Goal: Task Accomplishment & Management: Use online tool/utility

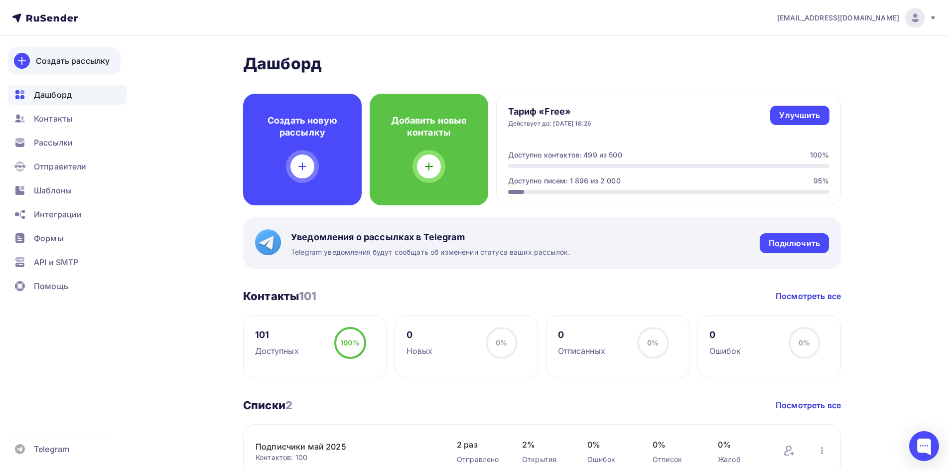
click at [45, 60] on div "Создать рассылку" at bounding box center [73, 61] width 74 height 12
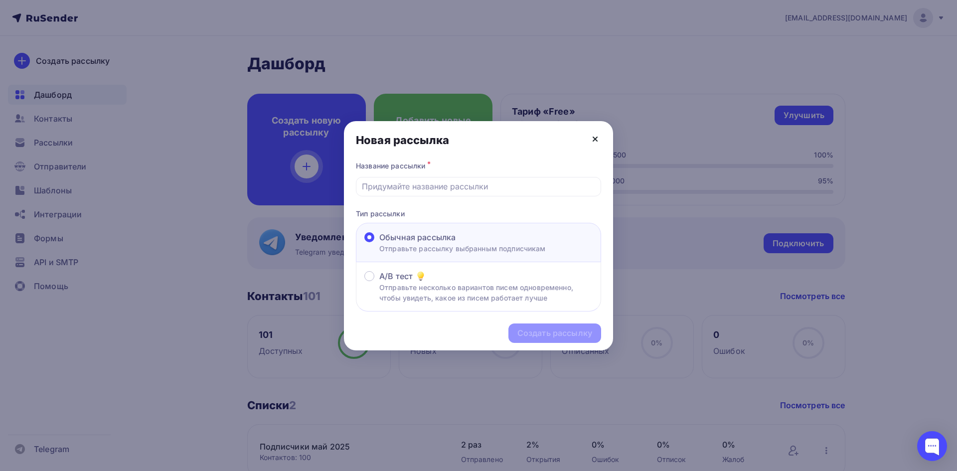
click at [595, 137] on icon at bounding box center [595, 139] width 12 height 12
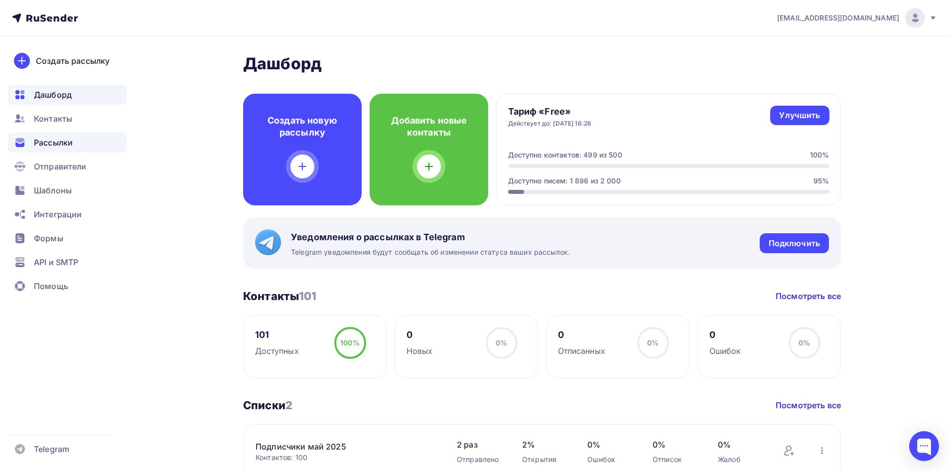
drag, startPoint x: 50, startPoint y: 140, endPoint x: 61, endPoint y: 139, distance: 11.1
click at [50, 140] on span "Рассылки" at bounding box center [53, 143] width 39 height 12
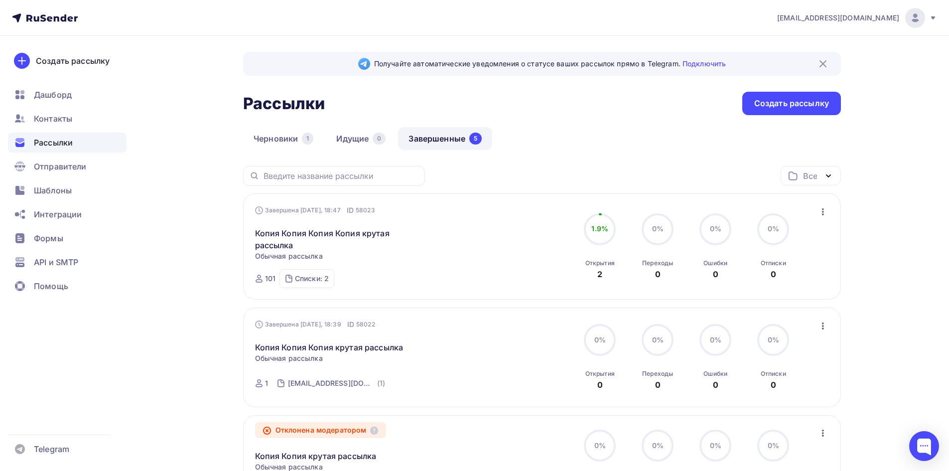
click at [822, 212] on icon "button" at bounding box center [823, 212] width 12 height 12
click at [790, 280] on div "Копировать в новую" at bounding box center [777, 278] width 102 height 12
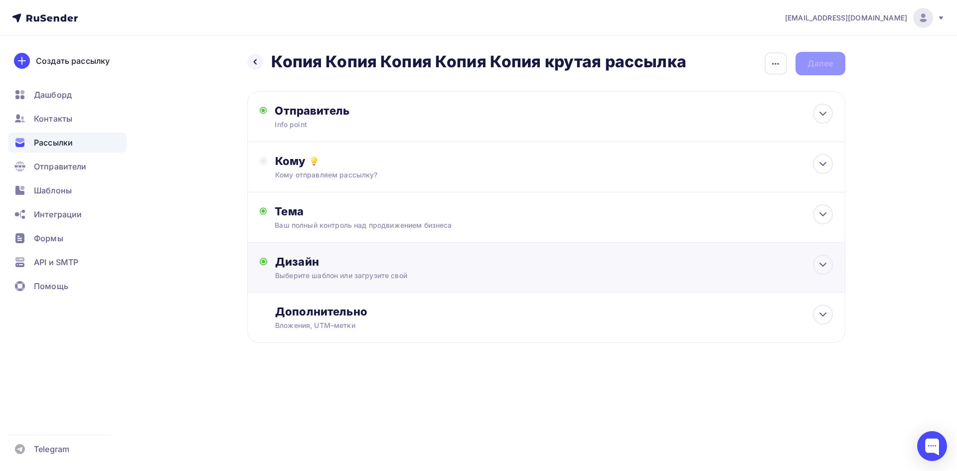
click at [312, 269] on div "Дизайн" at bounding box center [553, 262] width 557 height 14
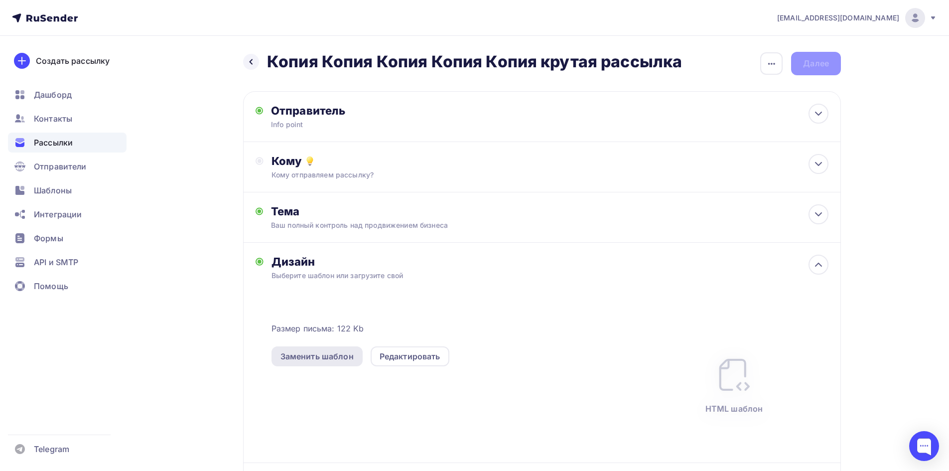
click at [335, 362] on div "Заменить шаблон" at bounding box center [317, 356] width 73 height 12
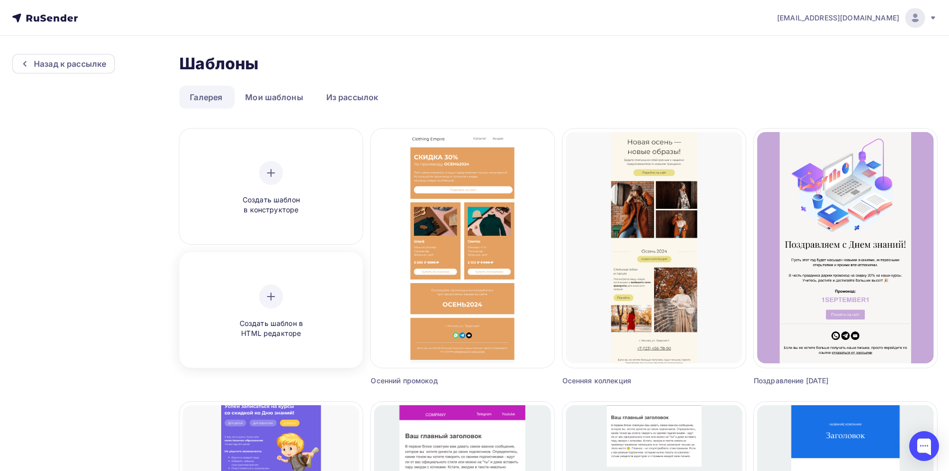
click at [269, 307] on div at bounding box center [271, 297] width 24 height 24
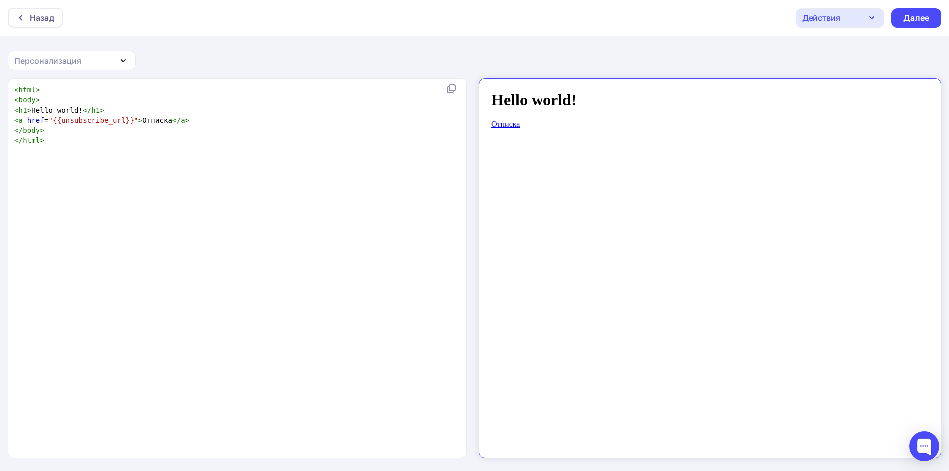
scroll to position [3, 0]
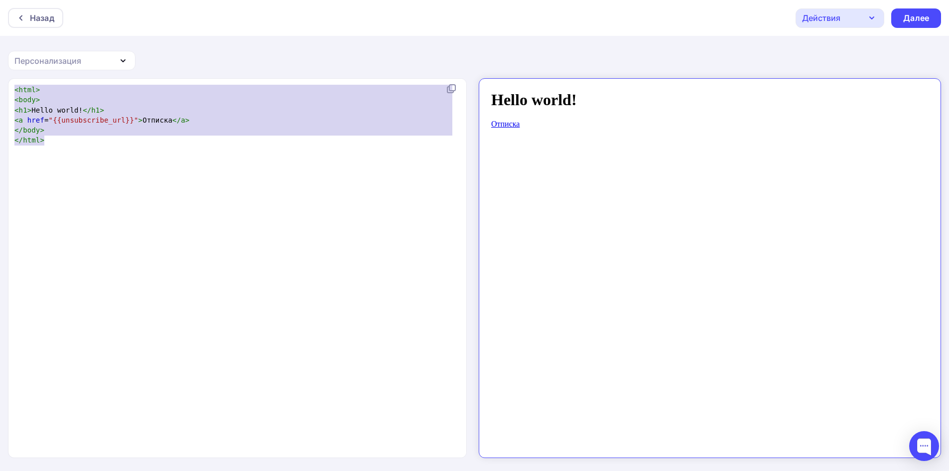
drag, startPoint x: 161, startPoint y: 145, endPoint x: 15, endPoint y: 79, distance: 160.1
click at [0, 83] on div "<html> <body> <h1>Hello world!</h1> <a href="{{unsubscribe_url}}">Отписка</a> <…" at bounding box center [474, 275] width 949 height 394
paste textarea "[EMAIL_ADDRESS][DOMAIN_NAME]"
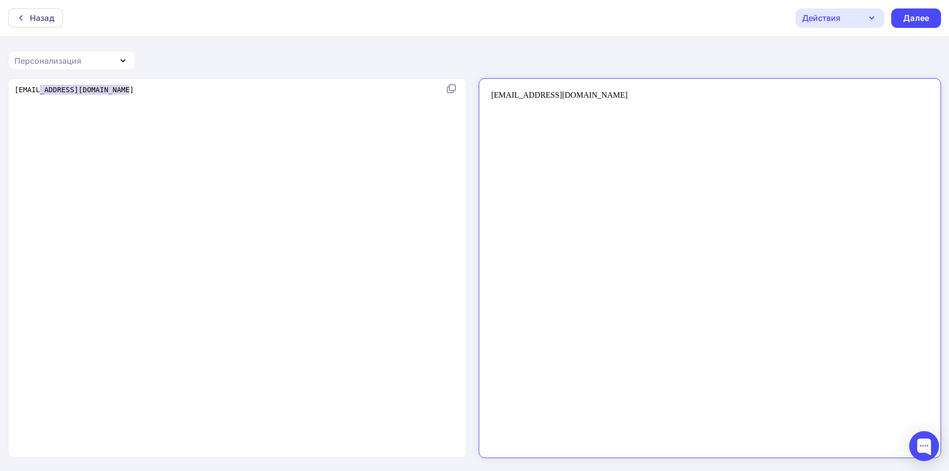
type textarea "[EMAIL_ADDRESS][DOMAIN_NAME]"
drag, startPoint x: 153, startPoint y: 98, endPoint x: 0, endPoint y: 91, distance: 153.2
click at [0, 91] on div "[EMAIL_ADDRESS][DOMAIN_NAME] x [EMAIL_ADDRESS][DOMAIN_NAME]" at bounding box center [474, 275] width 949 height 394
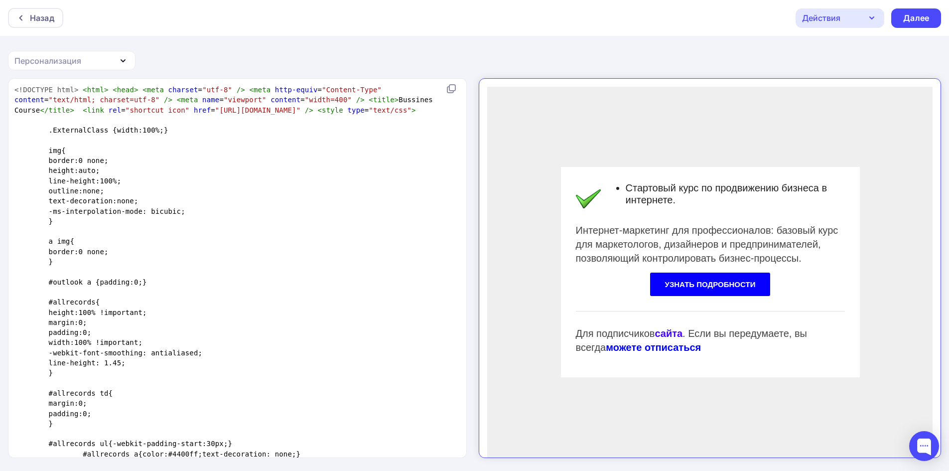
scroll to position [1543, 0]
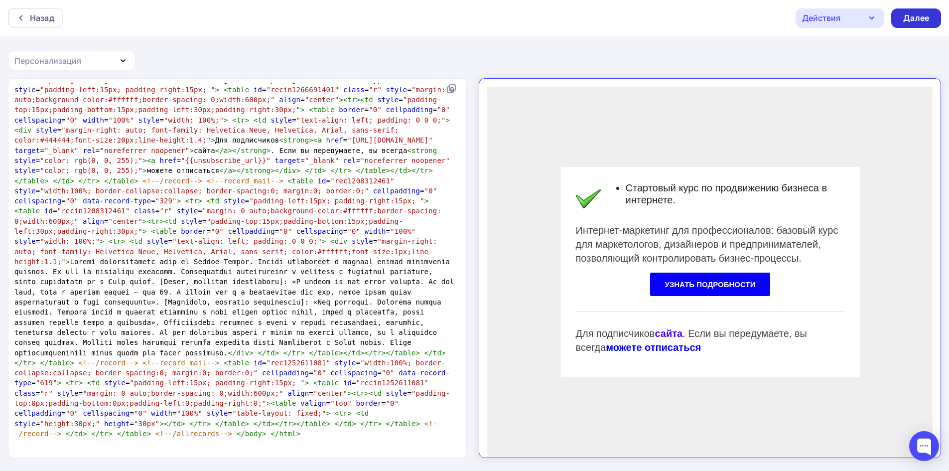
click at [911, 21] on div "Далее" at bounding box center [916, 17] width 26 height 11
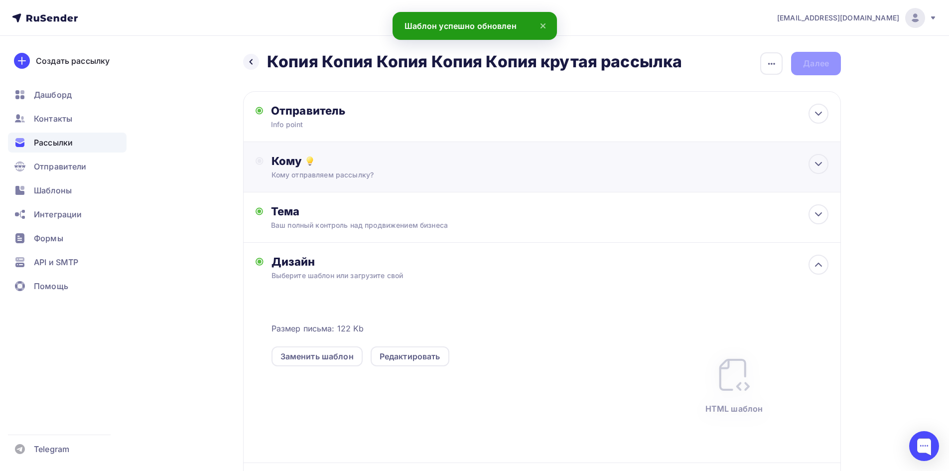
click at [320, 157] on div "Кому" at bounding box center [550, 161] width 557 height 14
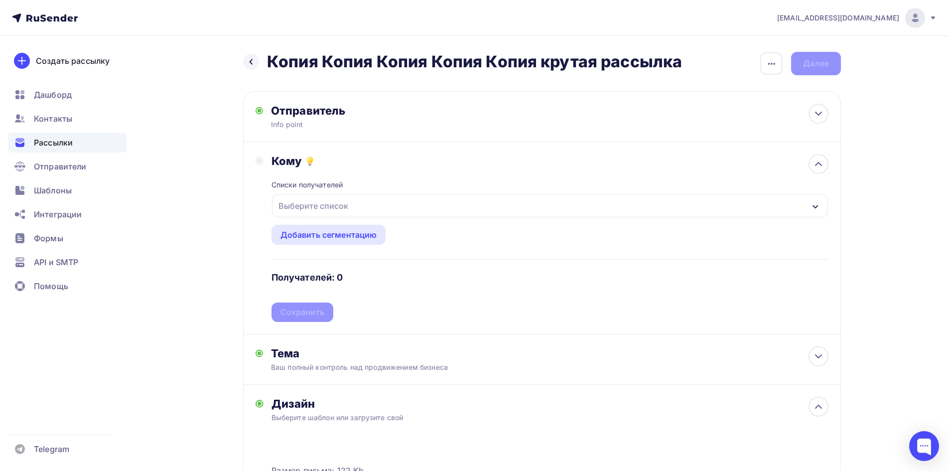
drag, startPoint x: 330, startPoint y: 203, endPoint x: 316, endPoint y: 222, distance: 23.2
click at [330, 203] on div "Выберите список" at bounding box center [314, 206] width 78 height 18
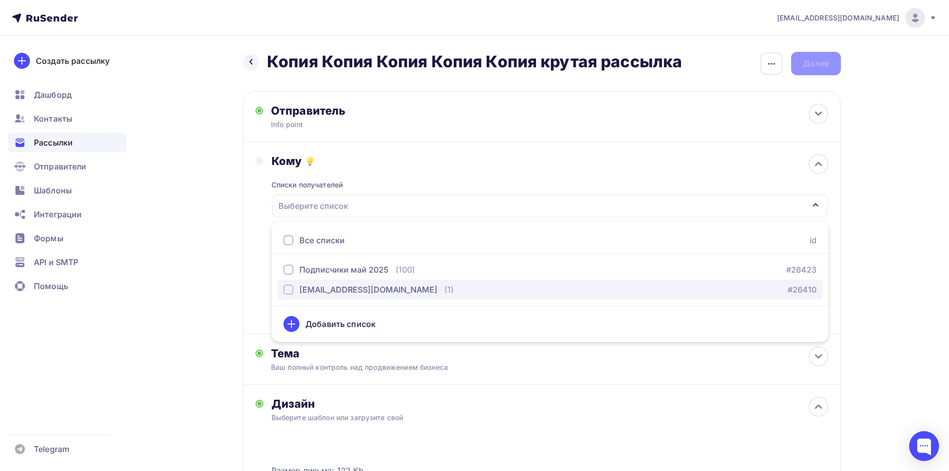
click at [288, 290] on div "button" at bounding box center [289, 290] width 10 height 10
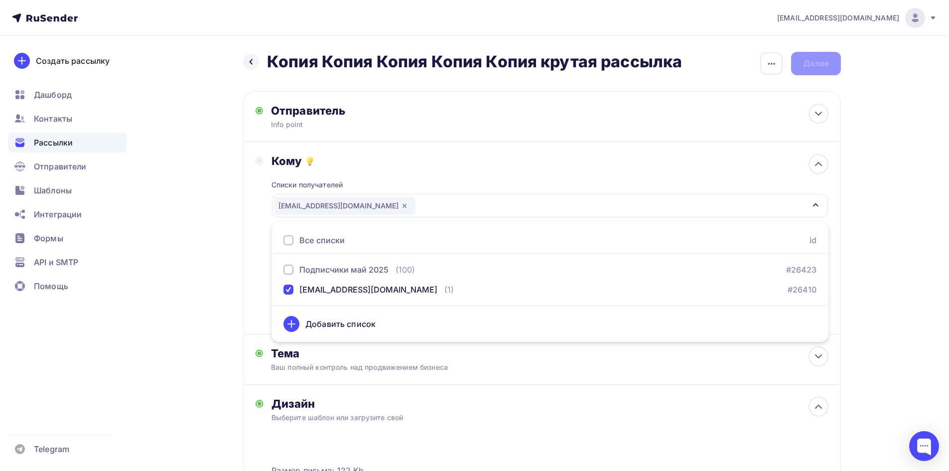
drag, startPoint x: 197, startPoint y: 241, endPoint x: 245, endPoint y: 252, distance: 49.7
click at [197, 240] on div "Назад Копия Копия Копия Копия Копия крутая рассылка Копия Копия Копия Копия Коп…" at bounding box center [474, 378] width 817 height 684
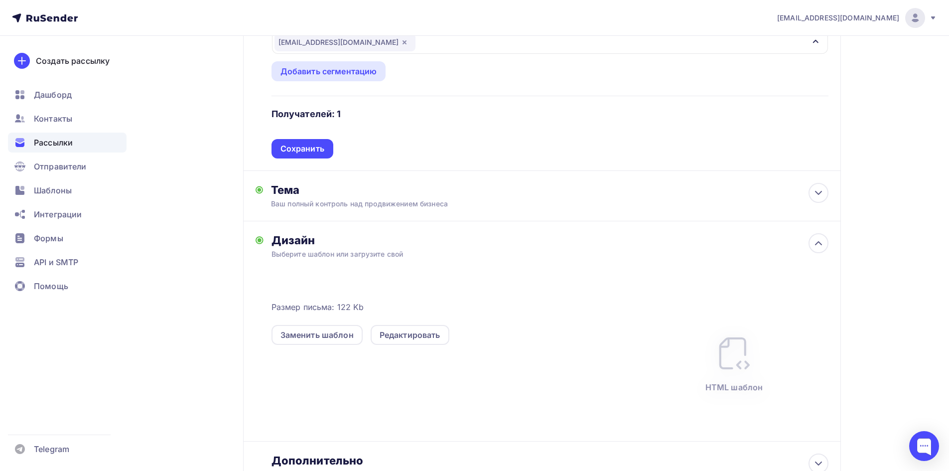
scroll to position [59, 0]
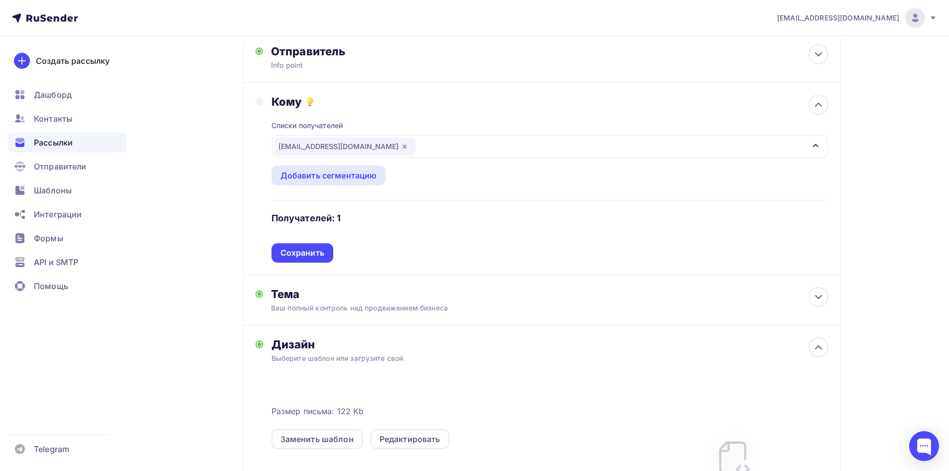
click at [294, 250] on div "Сохранить" at bounding box center [303, 252] width 44 height 11
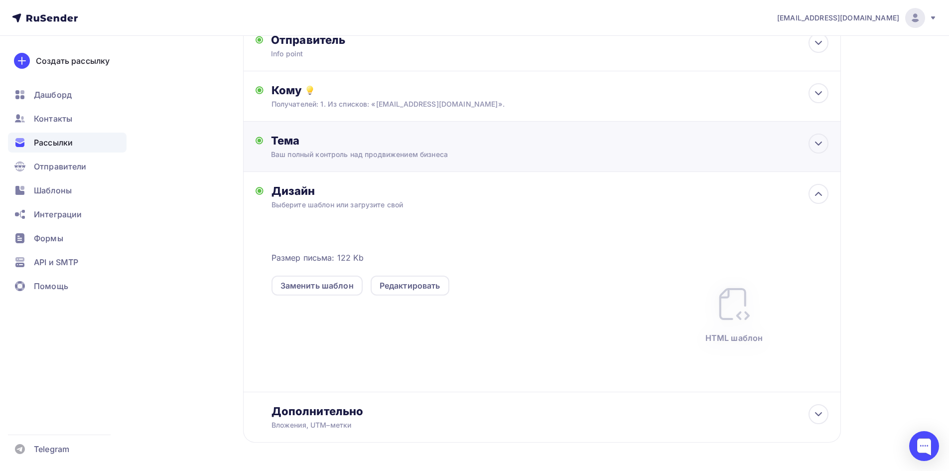
scroll to position [17, 0]
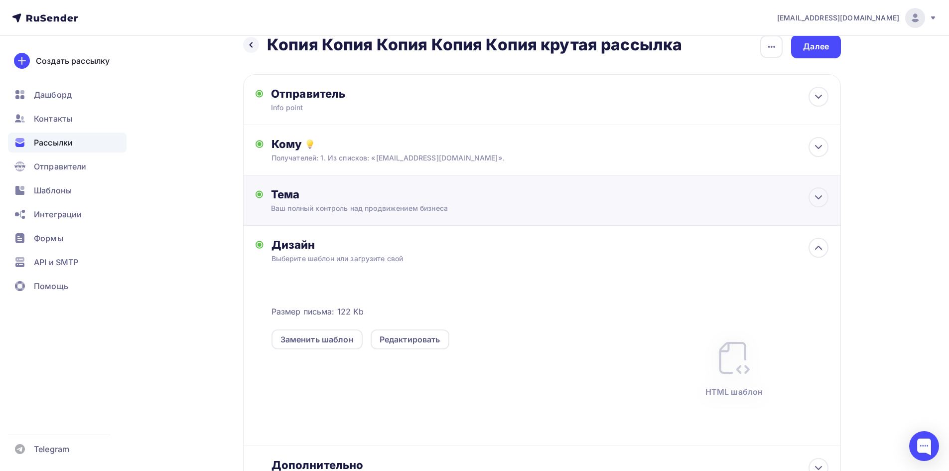
click at [327, 209] on div "Ваш полный контроль над продвижением бизнеса" at bounding box center [359, 208] width 177 height 10
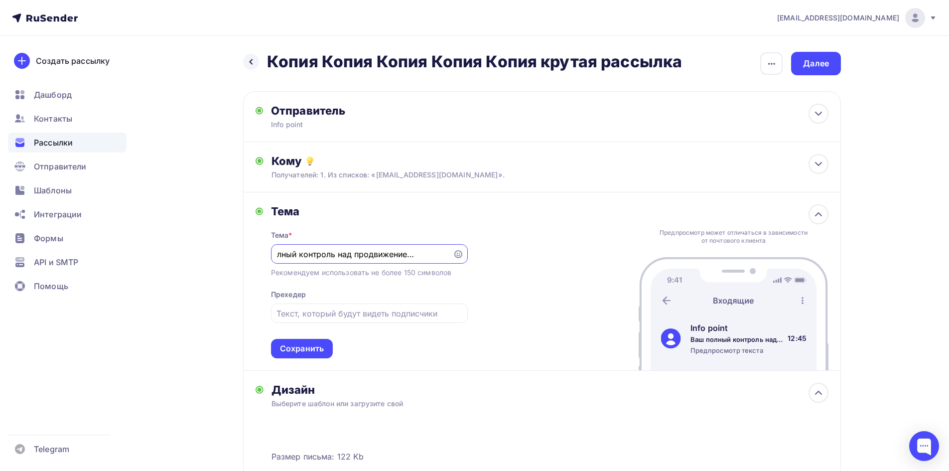
scroll to position [0, 0]
click at [393, 256] on input "Ваш полный контроль над продвижением бизнеса" at bounding box center [362, 254] width 170 height 12
click at [393, 255] on input "Ваш полный контроль над продвижением бизнеса" at bounding box center [362, 254] width 170 height 12
paste input "сновы интернет-маркетинга: Получите первые результаты."
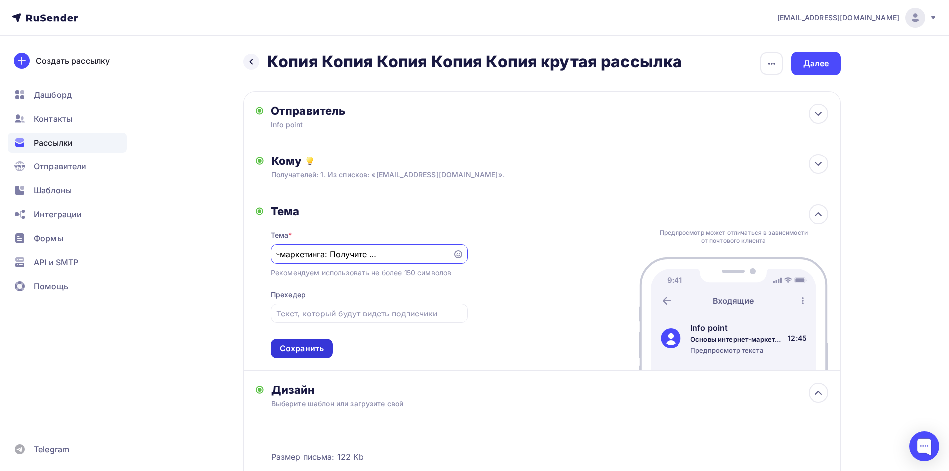
type input "Основы интернет-маркетинга: Получите первые результаты."
drag, startPoint x: 305, startPoint y: 343, endPoint x: 308, endPoint y: 327, distance: 16.1
click at [305, 343] on div "Сохранить" at bounding box center [302, 348] width 44 height 11
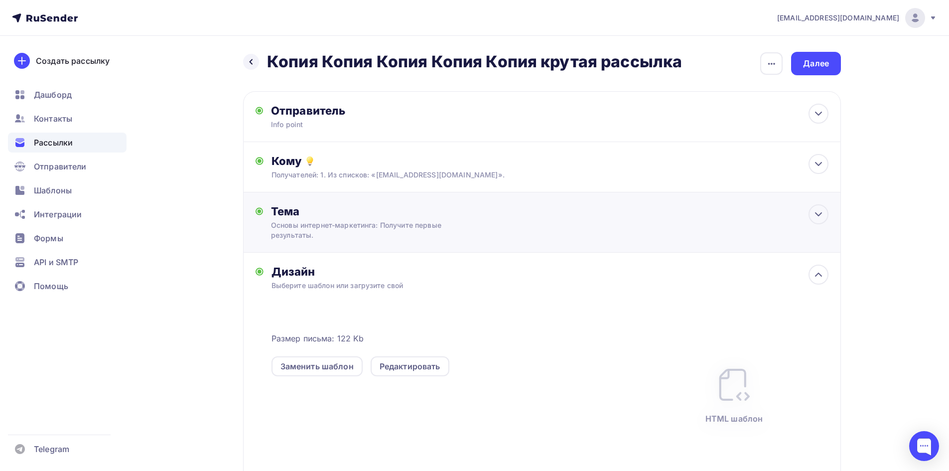
click at [357, 219] on div "Тема Основы интернет-маркетинга: Получите первые результаты. Тема * Основы инте…" at bounding box center [369, 222] width 197 height 36
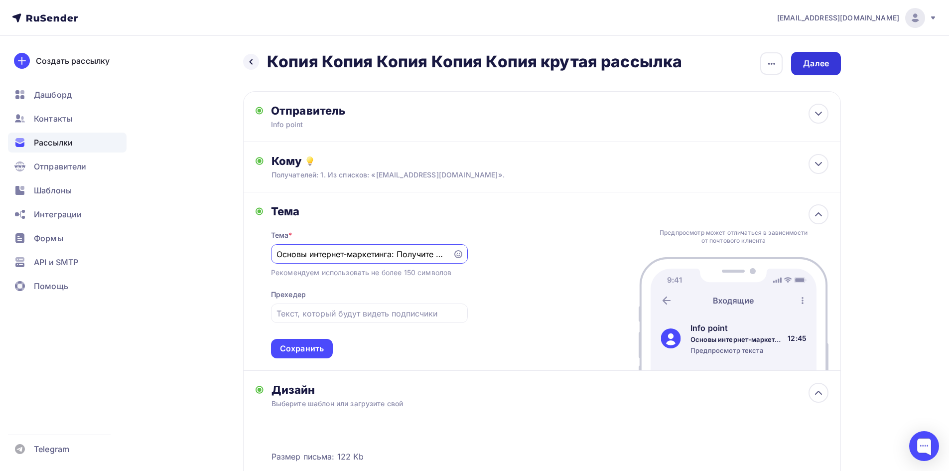
click at [818, 59] on div "Далее" at bounding box center [816, 63] width 26 height 11
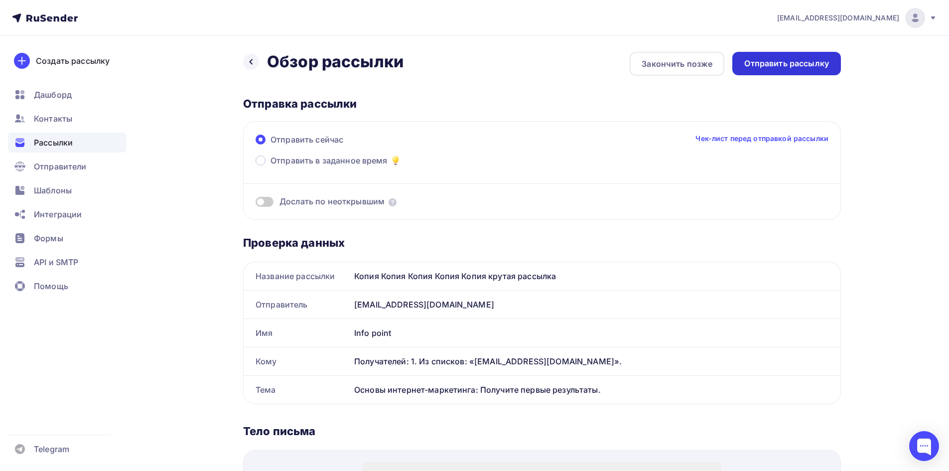
click at [779, 65] on div "Отправить рассылку" at bounding box center [786, 63] width 85 height 11
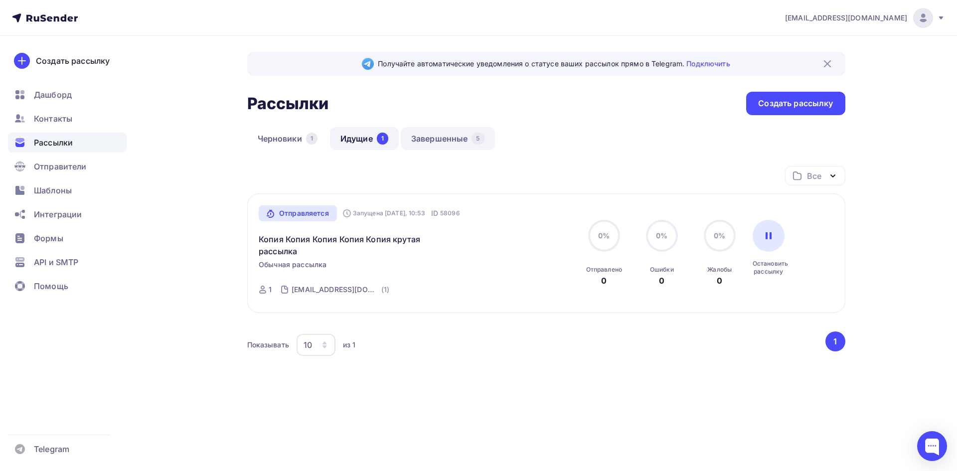
click at [452, 142] on link "Завершенные 5" at bounding box center [448, 138] width 94 height 23
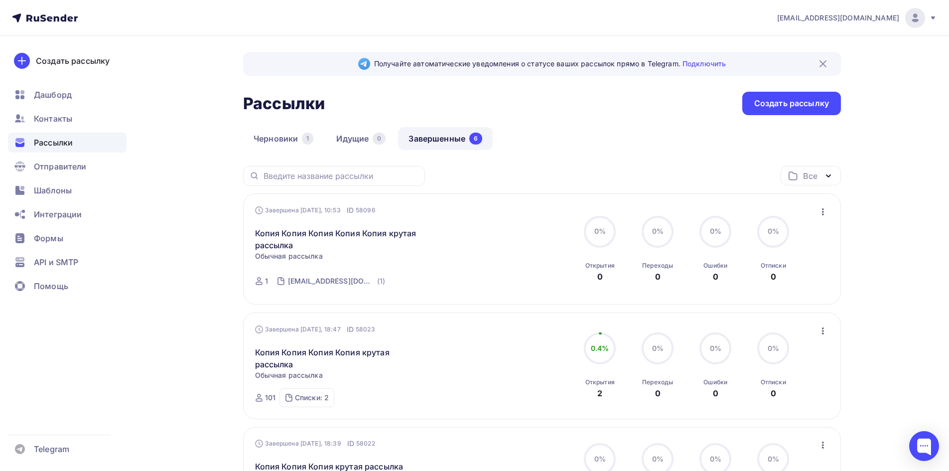
click at [822, 211] on icon "button" at bounding box center [823, 212] width 12 height 12
click at [790, 276] on div "Копировать в новую" at bounding box center [777, 278] width 102 height 12
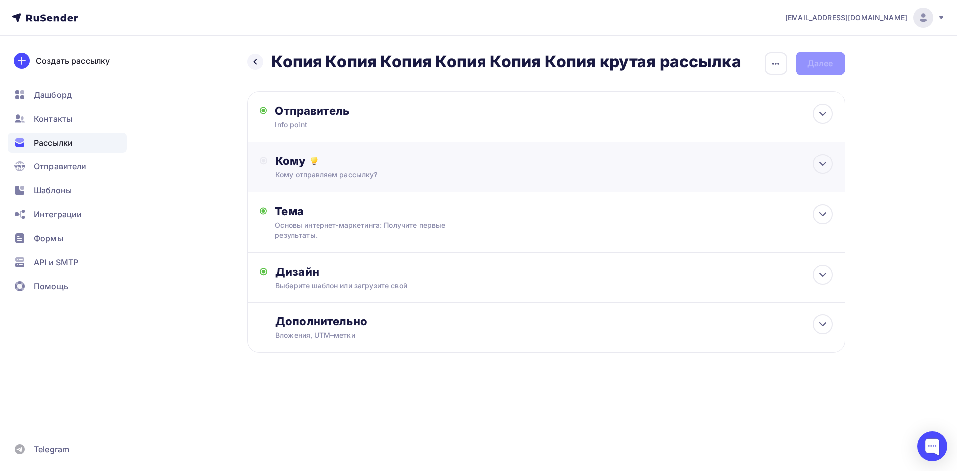
click at [357, 162] on div "Кому" at bounding box center [553, 161] width 557 height 14
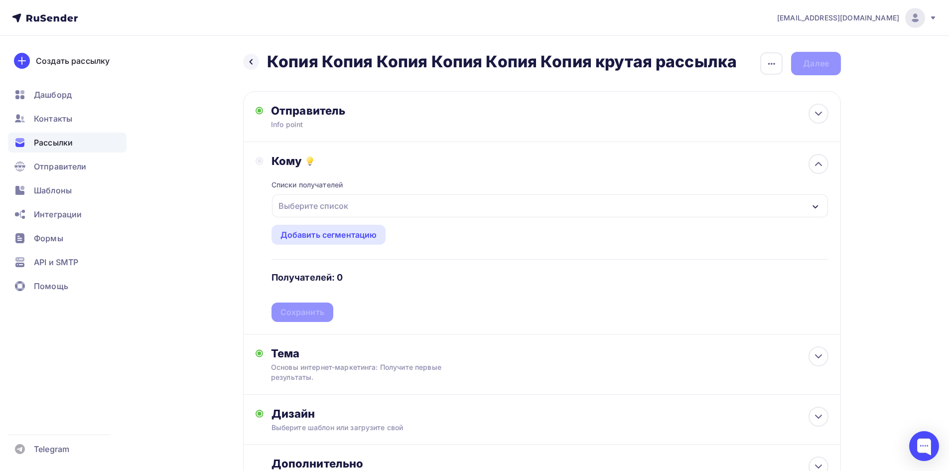
click at [325, 204] on div "Выберите список" at bounding box center [314, 206] width 78 height 18
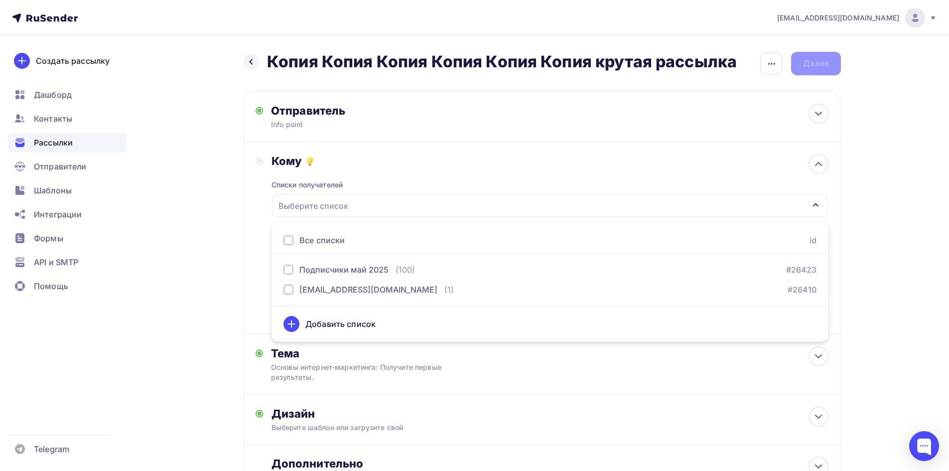
click at [287, 239] on div at bounding box center [289, 240] width 10 height 10
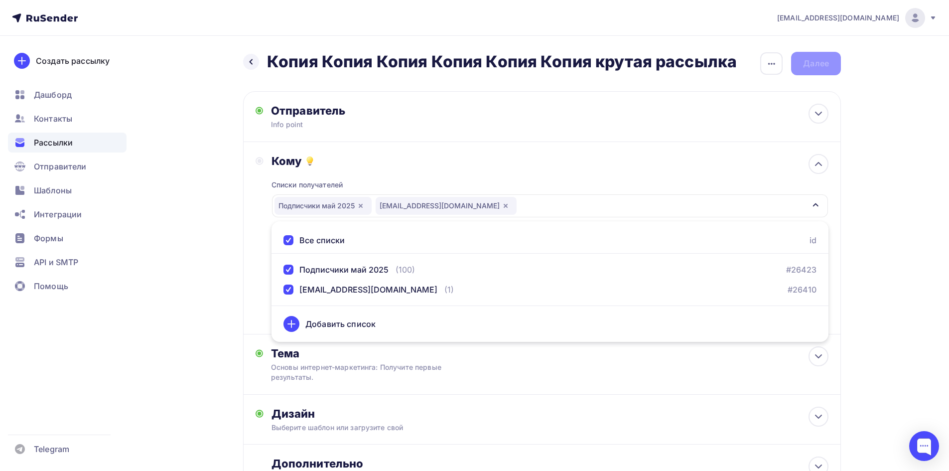
click at [139, 199] on div "Назад Копия Копия Копия Копия Копия Копия крутая рассылка Копия Копия Копия Коп…" at bounding box center [474, 297] width 817 height 523
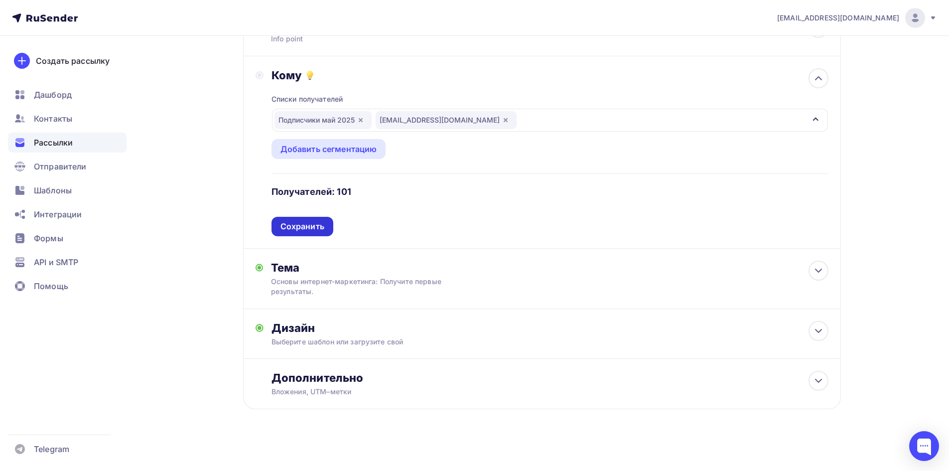
scroll to position [88, 0]
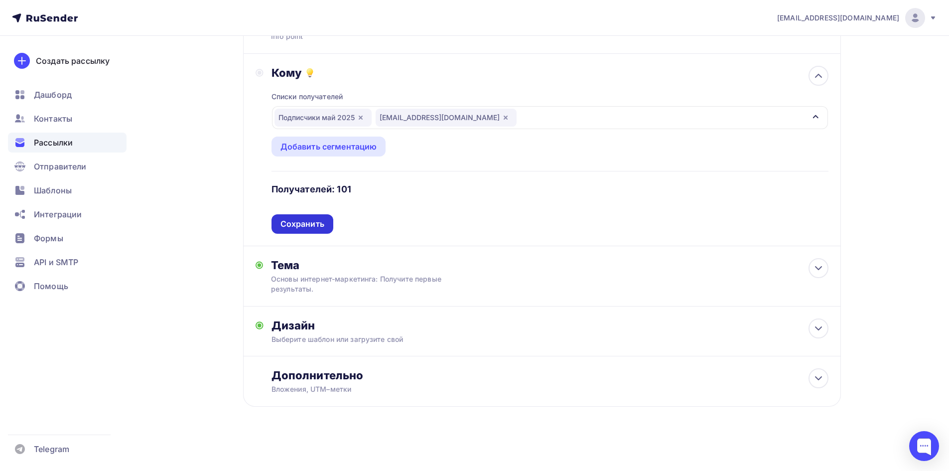
click at [288, 227] on div "Сохранить" at bounding box center [303, 223] width 44 height 11
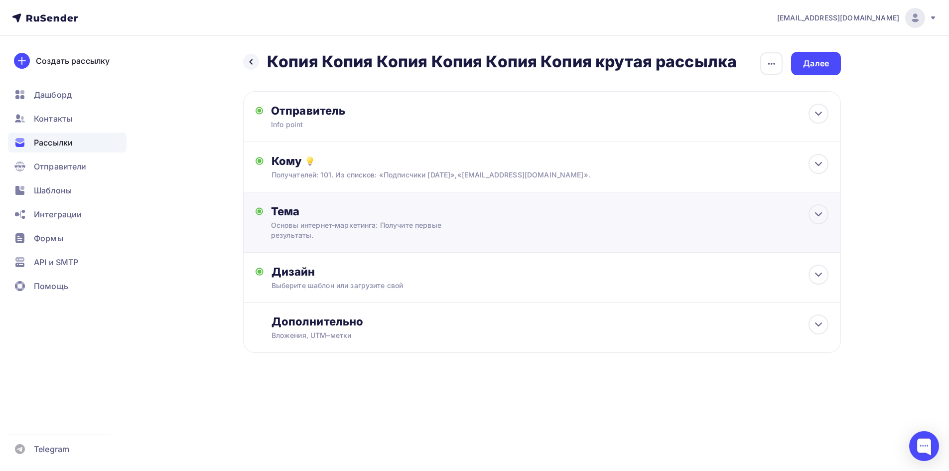
scroll to position [0, 0]
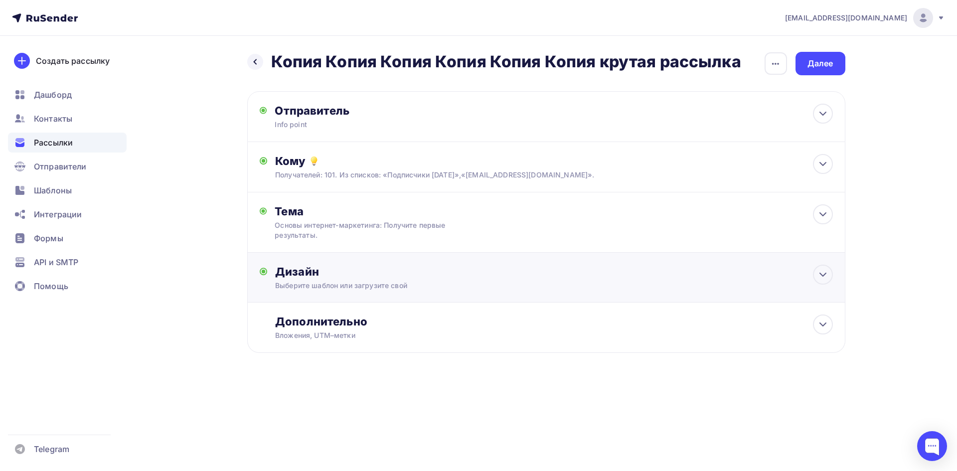
click at [345, 268] on div "Дизайн" at bounding box center [553, 272] width 557 height 14
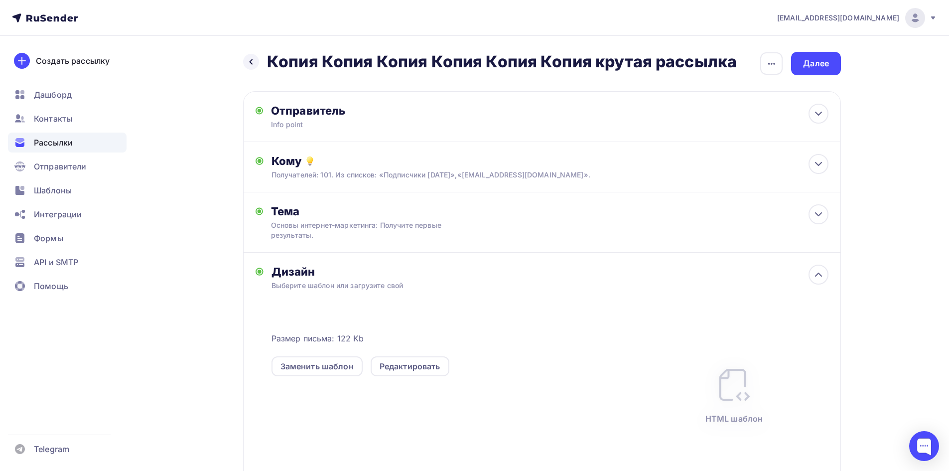
click at [170, 255] on div "Назад Копия Копия Копия Копия Копия Копия крутая рассылка Копия Копия Копия Коп…" at bounding box center [474, 312] width 817 height 552
click at [809, 60] on div "Далее" at bounding box center [816, 63] width 26 height 11
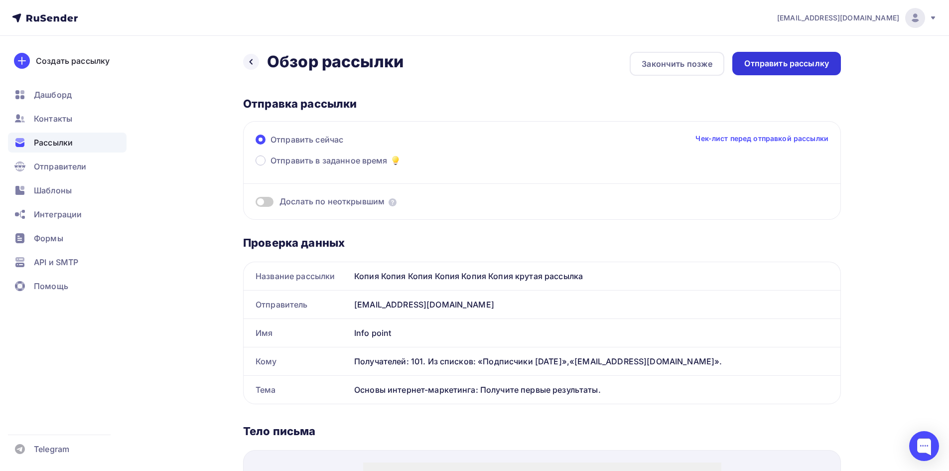
click at [795, 56] on div "Отправить рассылку" at bounding box center [786, 63] width 109 height 23
